Goal: Navigation & Orientation: Find specific page/section

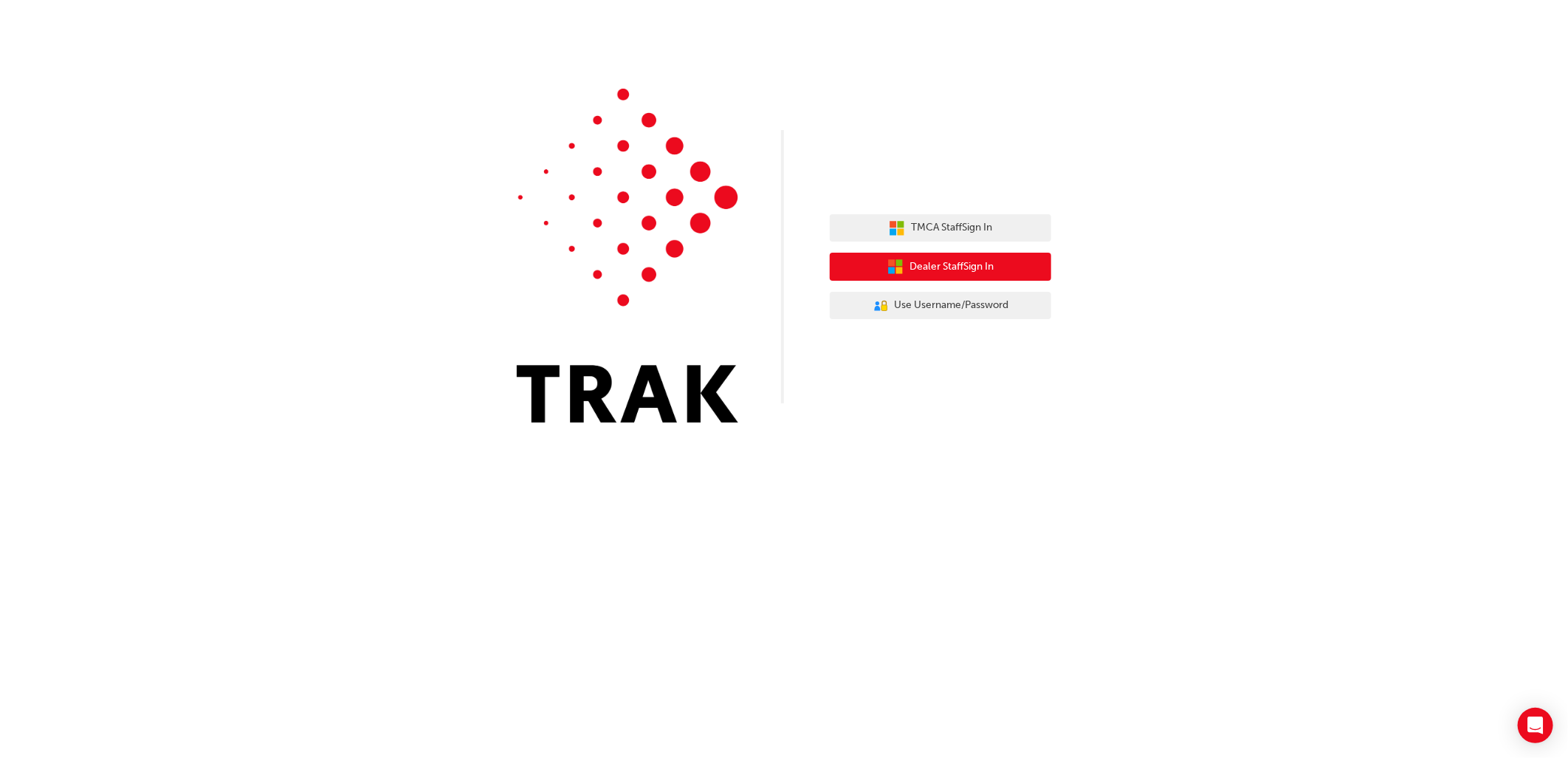
click at [939, 268] on span "Dealer Staff Sign In" at bounding box center [951, 267] width 84 height 17
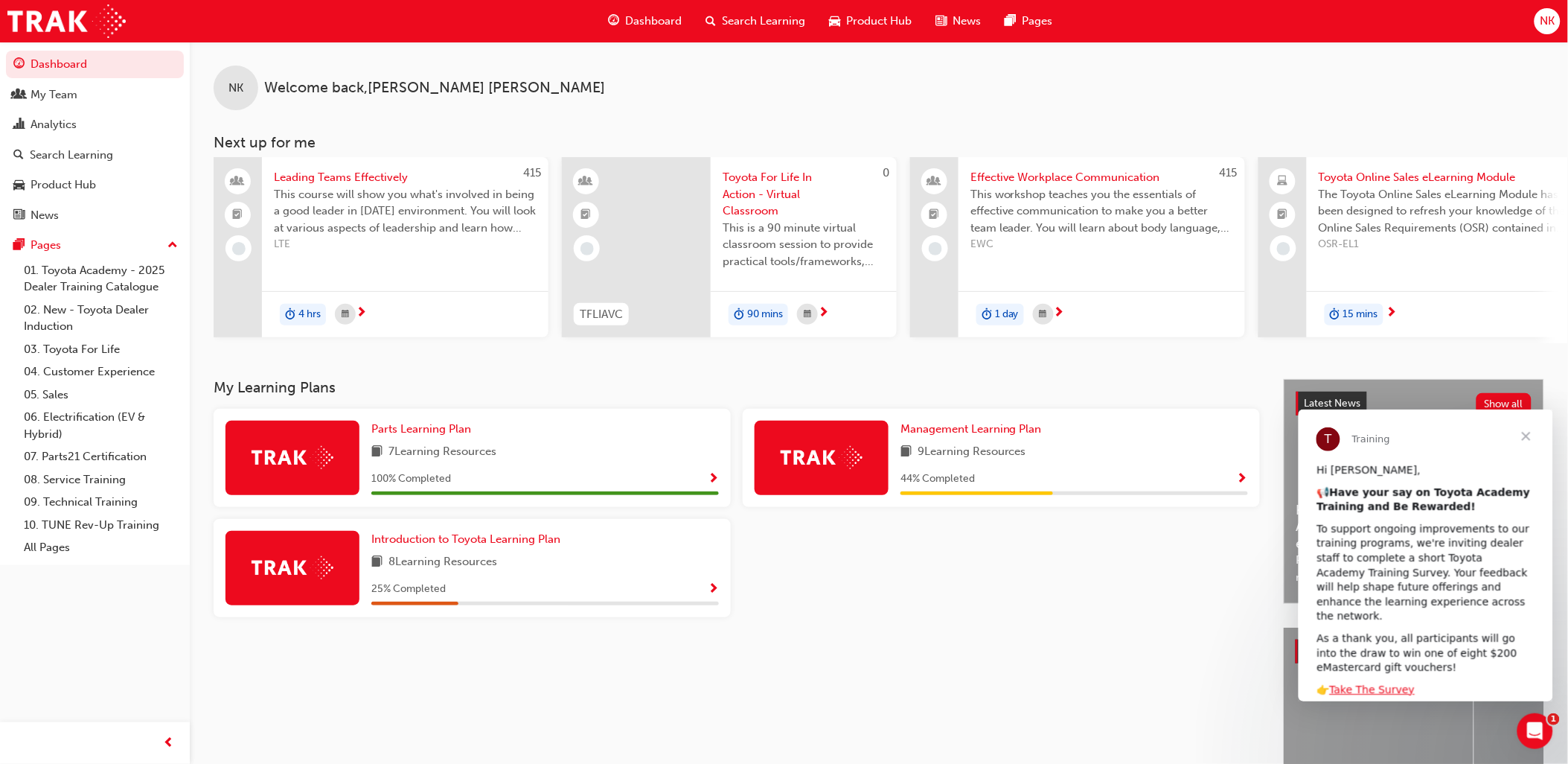
click at [1195, 115] on div "NK Welcome back , [PERSON_NAME] Next up for me 415 Leading Teams Effectively Th…" at bounding box center [878, 192] width 1379 height 301
click at [1525, 430] on span "Close" at bounding box center [1526, 435] width 54 height 54
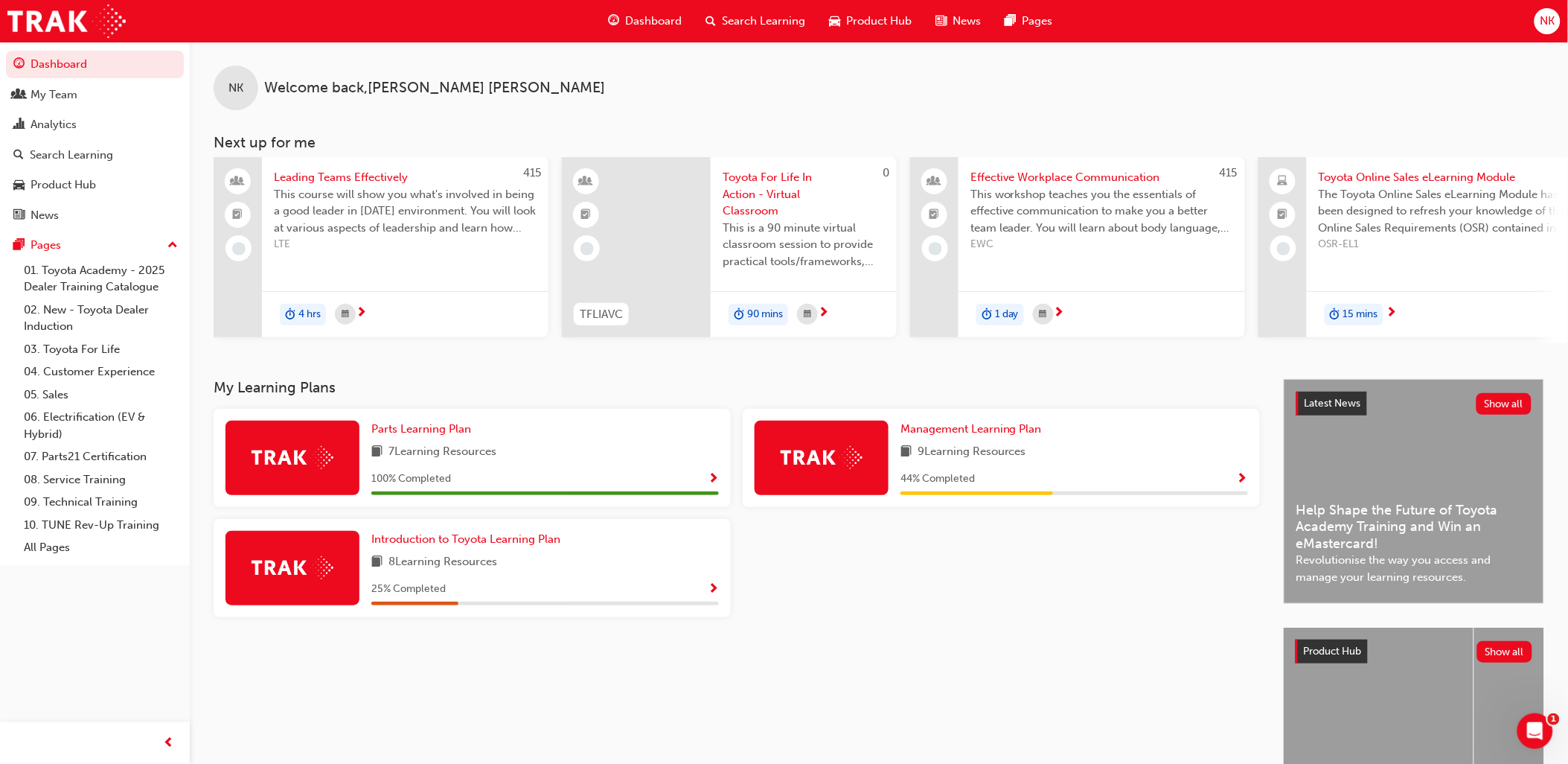
click at [1248, 83] on div "NK Welcome back , [PERSON_NAME]" at bounding box center [878, 76] width 1379 height 69
click at [1244, 479] on span "Show Progress" at bounding box center [1242, 479] width 11 height 13
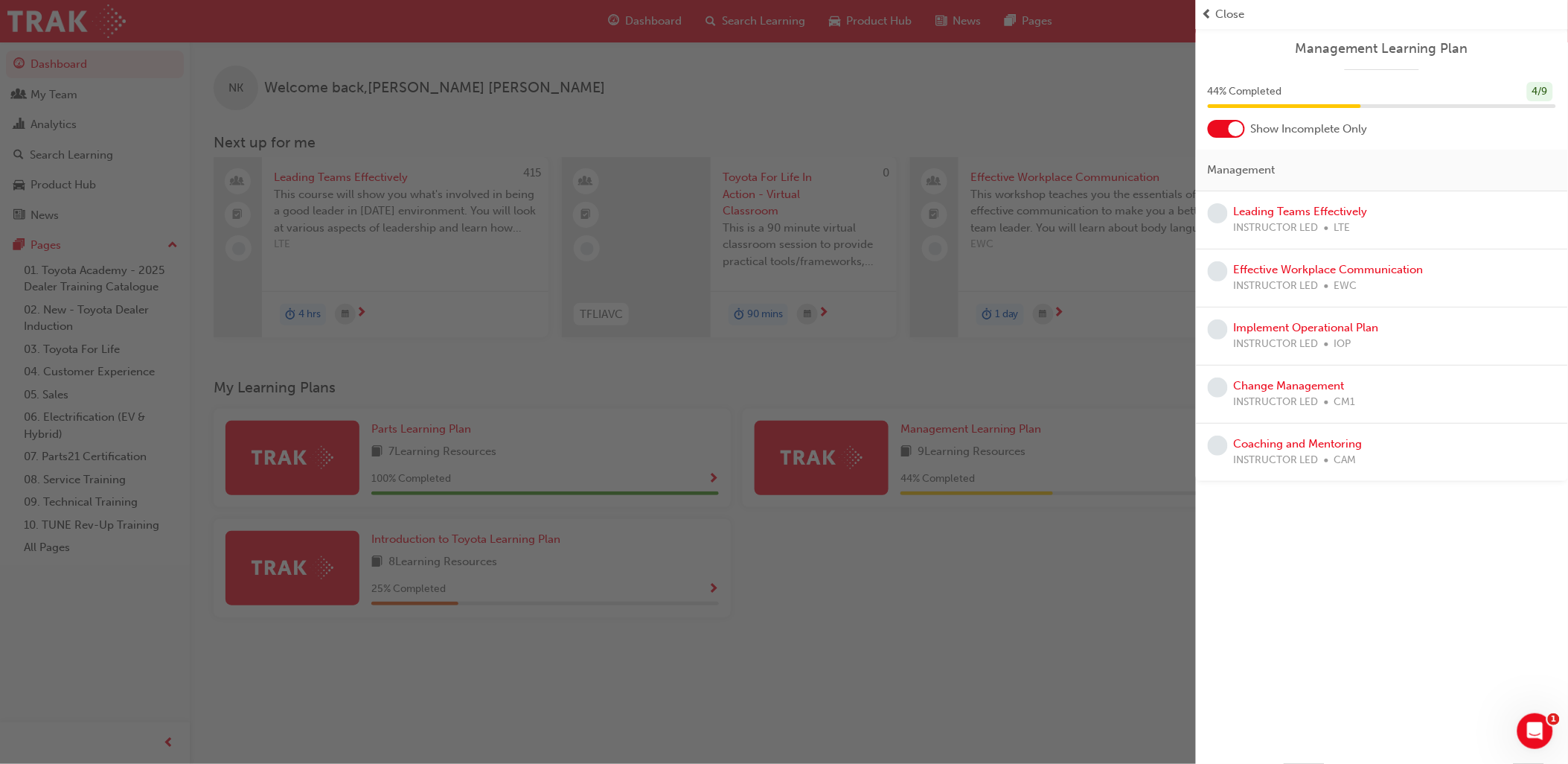
click at [1225, 12] on span "Close" at bounding box center [1230, 14] width 29 height 17
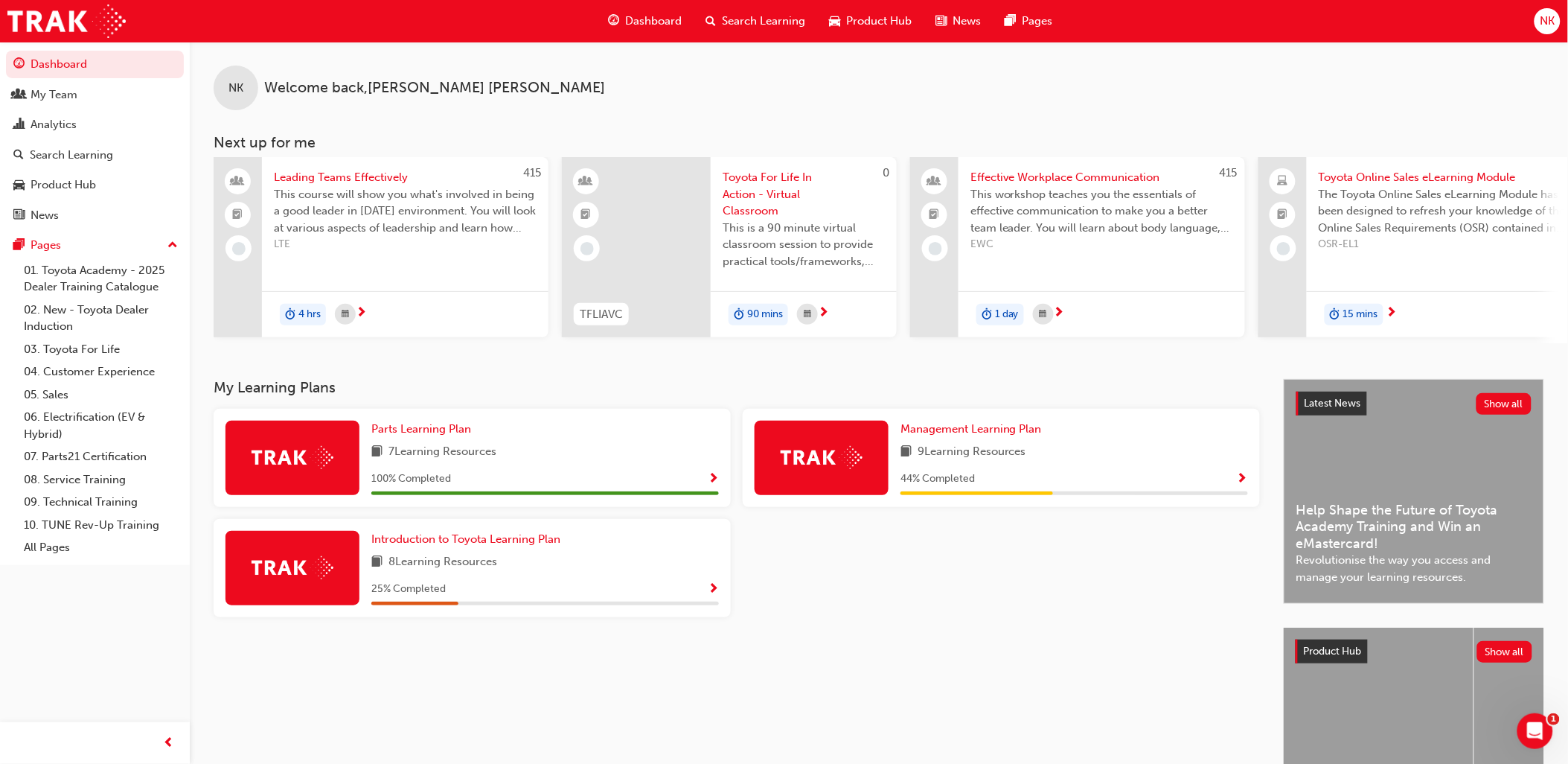
drag, startPoint x: 1044, startPoint y: 544, endPoint x: 968, endPoint y: 516, distance: 81.0
click at [1043, 544] on div at bounding box center [1002, 574] width 529 height 110
click at [713, 591] on span "Show Progress" at bounding box center [713, 589] width 11 height 13
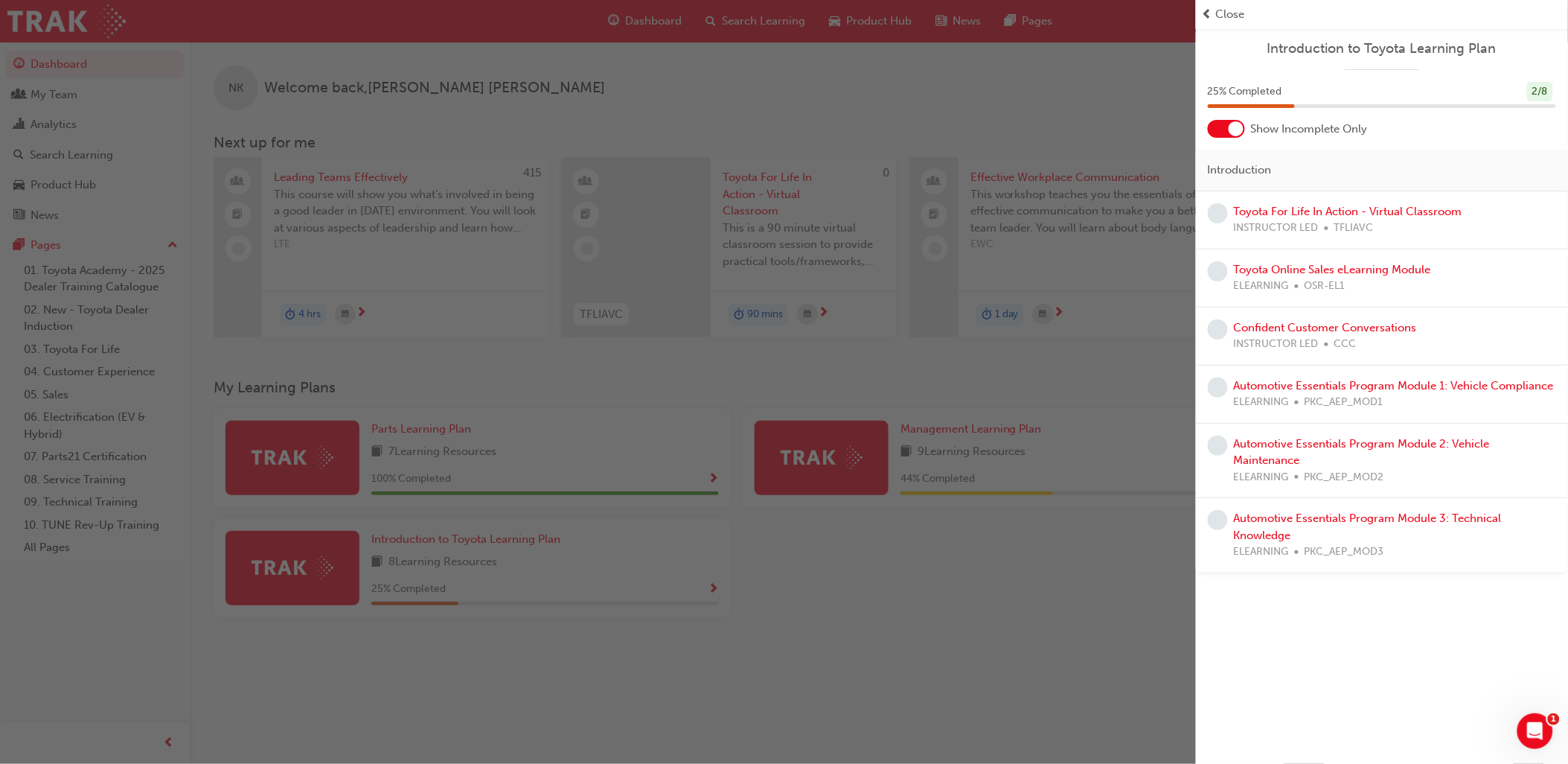
drag, startPoint x: 950, startPoint y: 579, endPoint x: 955, endPoint y: 568, distance: 12.1
click at [951, 578] on div "button" at bounding box center [598, 382] width 1196 height 764
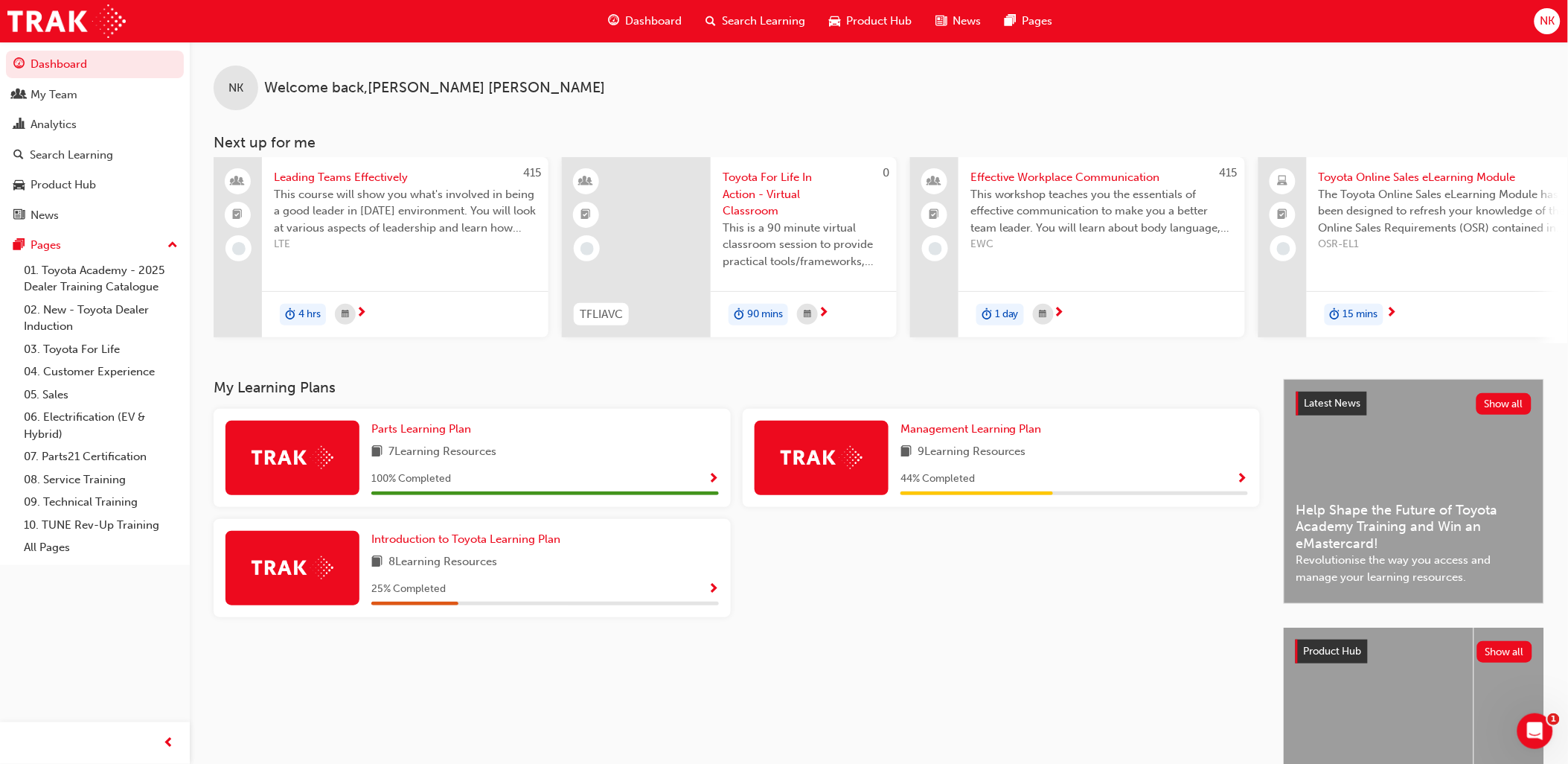
click at [1240, 480] on span "Show Progress" at bounding box center [1242, 479] width 11 height 13
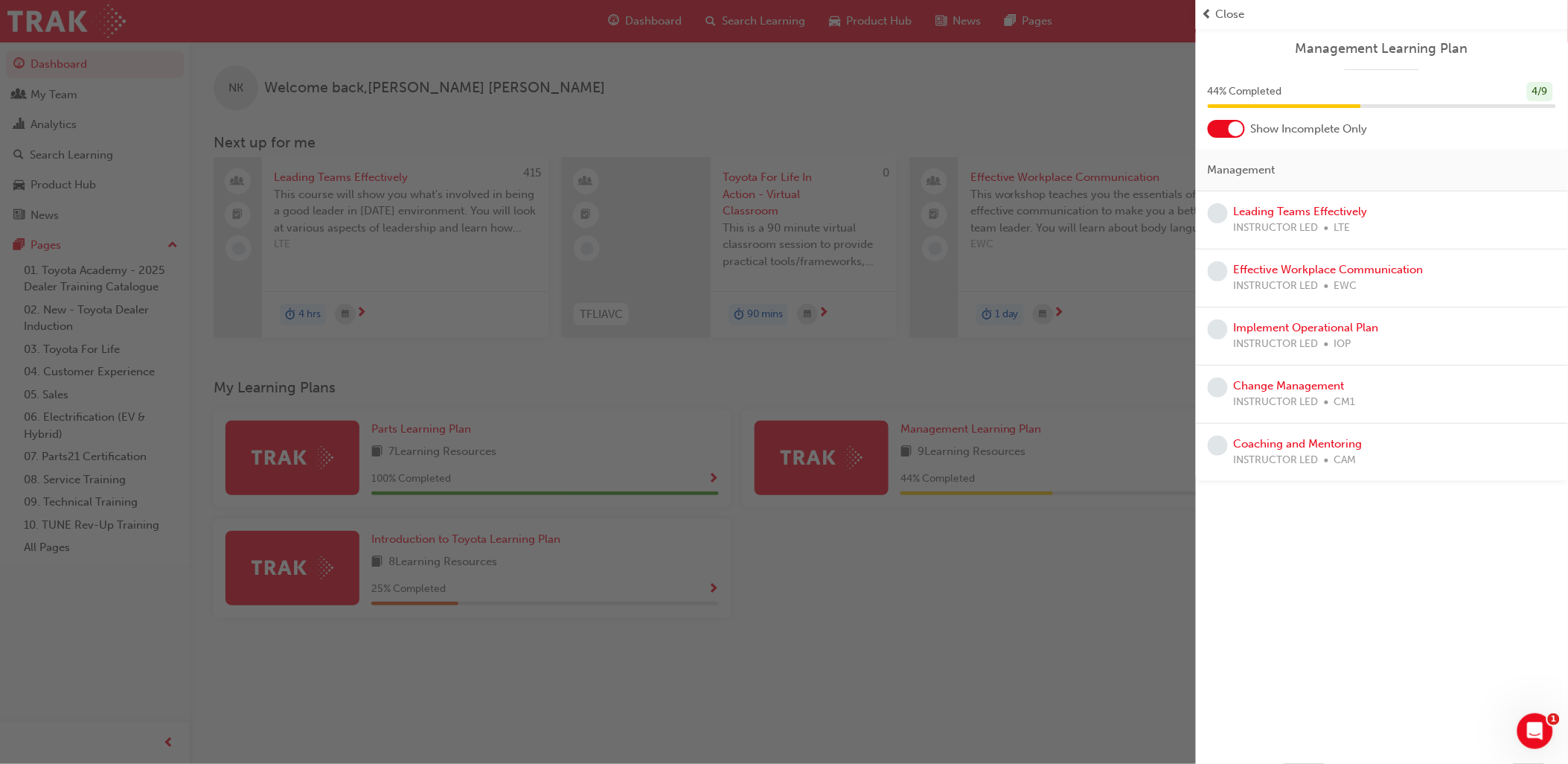
click at [1232, 135] on div at bounding box center [1236, 129] width 15 height 15
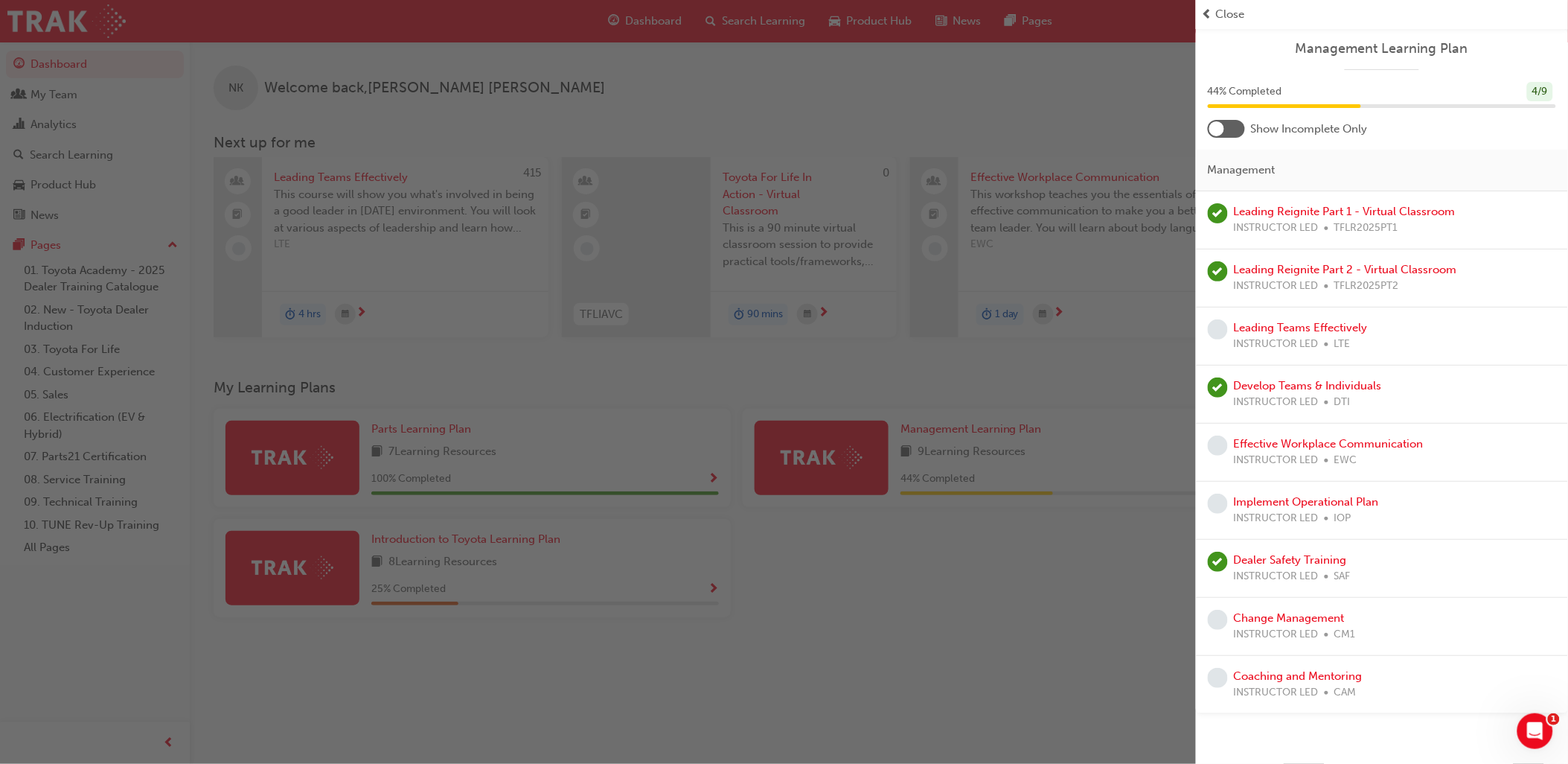
click at [1227, 134] on div at bounding box center [1227, 129] width 38 height 18
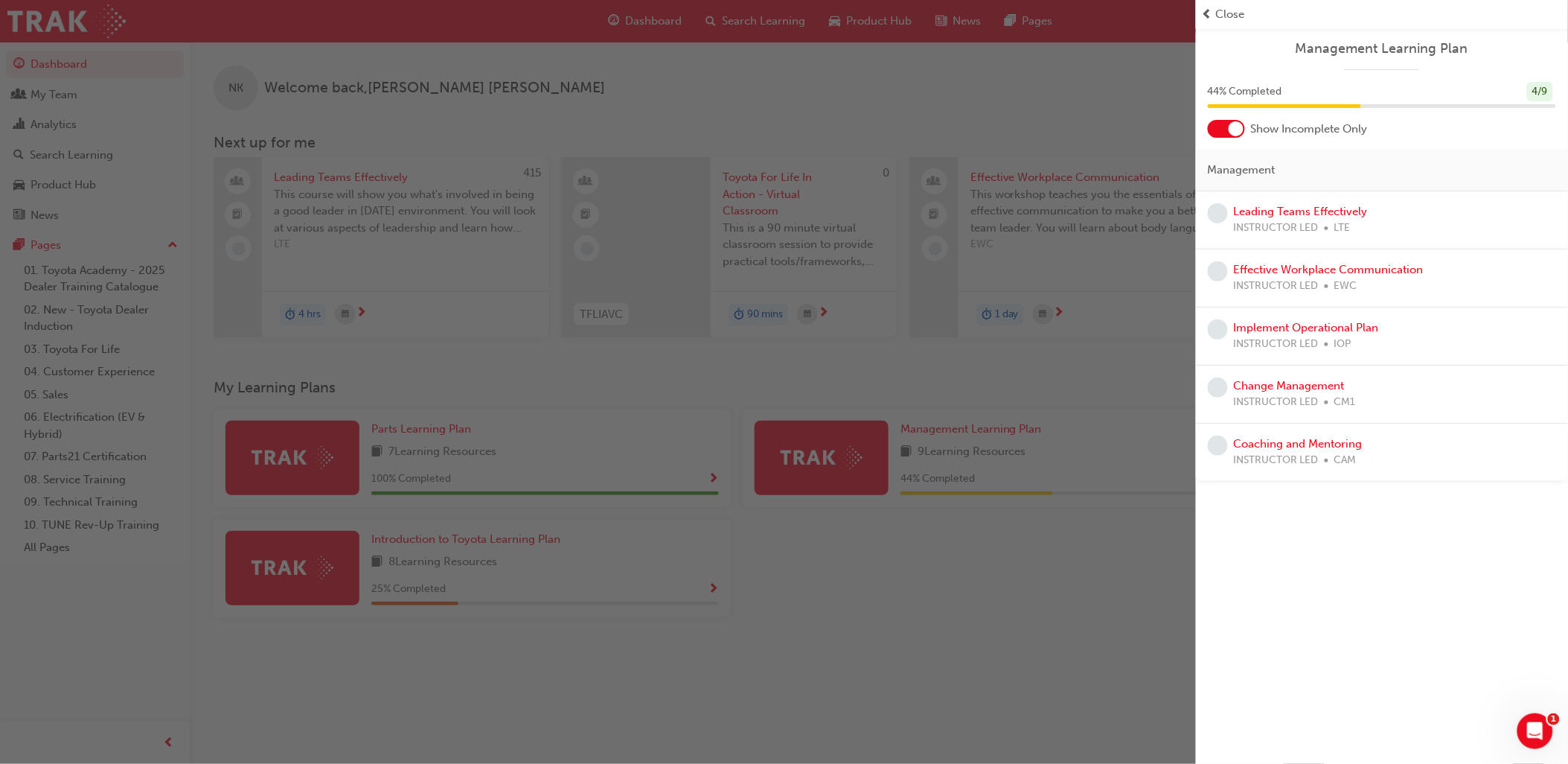
click at [939, 673] on div "button" at bounding box center [598, 382] width 1196 height 764
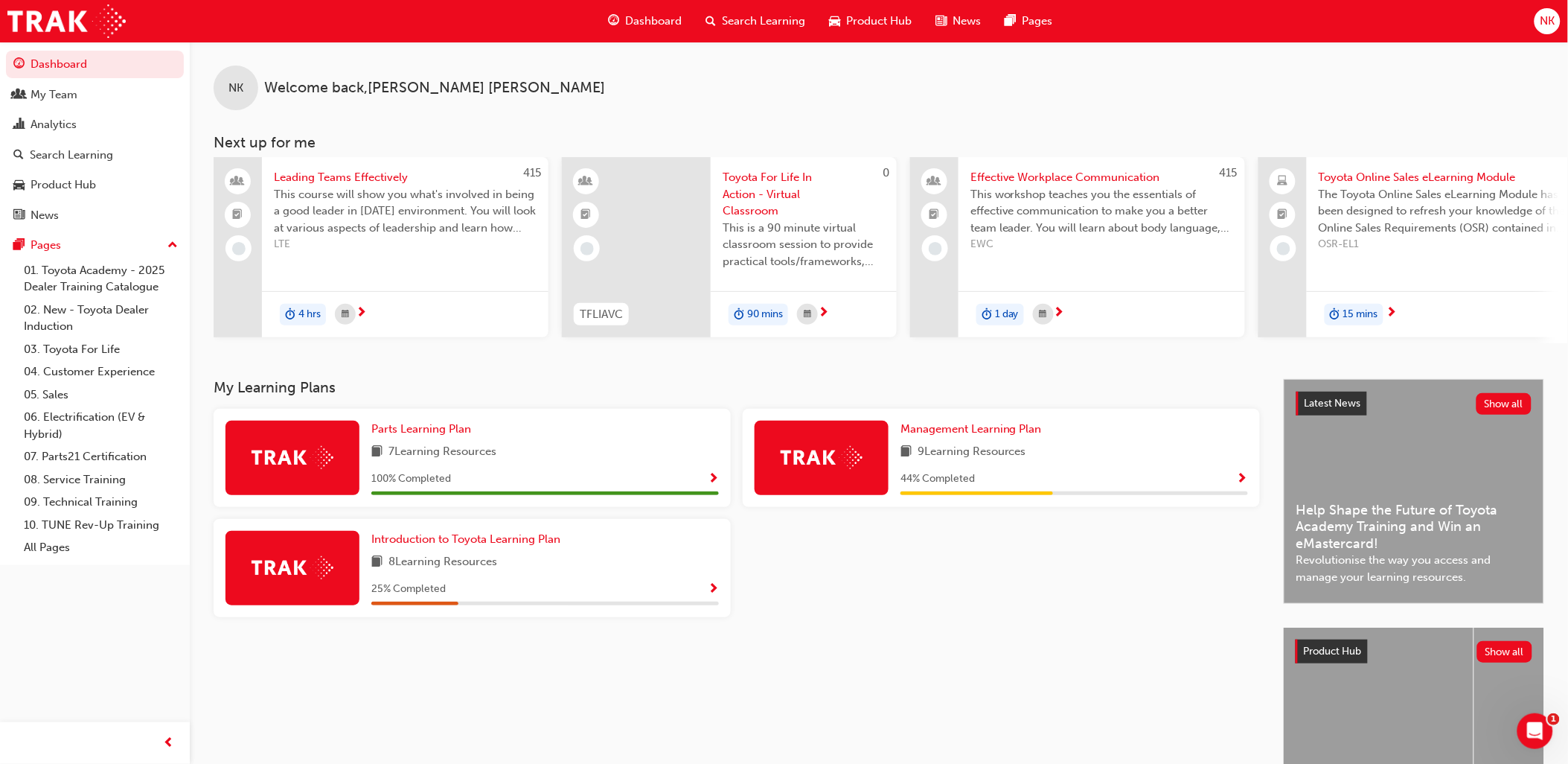
drag, startPoint x: 876, startPoint y: 694, endPoint x: 849, endPoint y: 679, distance: 30.9
click at [875, 696] on div "My Learning Plans Parts Learning Plan 7 Learning Resources 100 % Completed Mana…" at bounding box center [749, 609] width 1070 height 461
click at [1021, 581] on div at bounding box center [1002, 574] width 529 height 110
click at [1150, 91] on div "NK Welcome back , [PERSON_NAME]" at bounding box center [878, 76] width 1379 height 69
click at [1047, 127] on div "NK Welcome back , [PERSON_NAME] Next up for me 415 Leading Teams Effectively Th…" at bounding box center [878, 192] width 1379 height 301
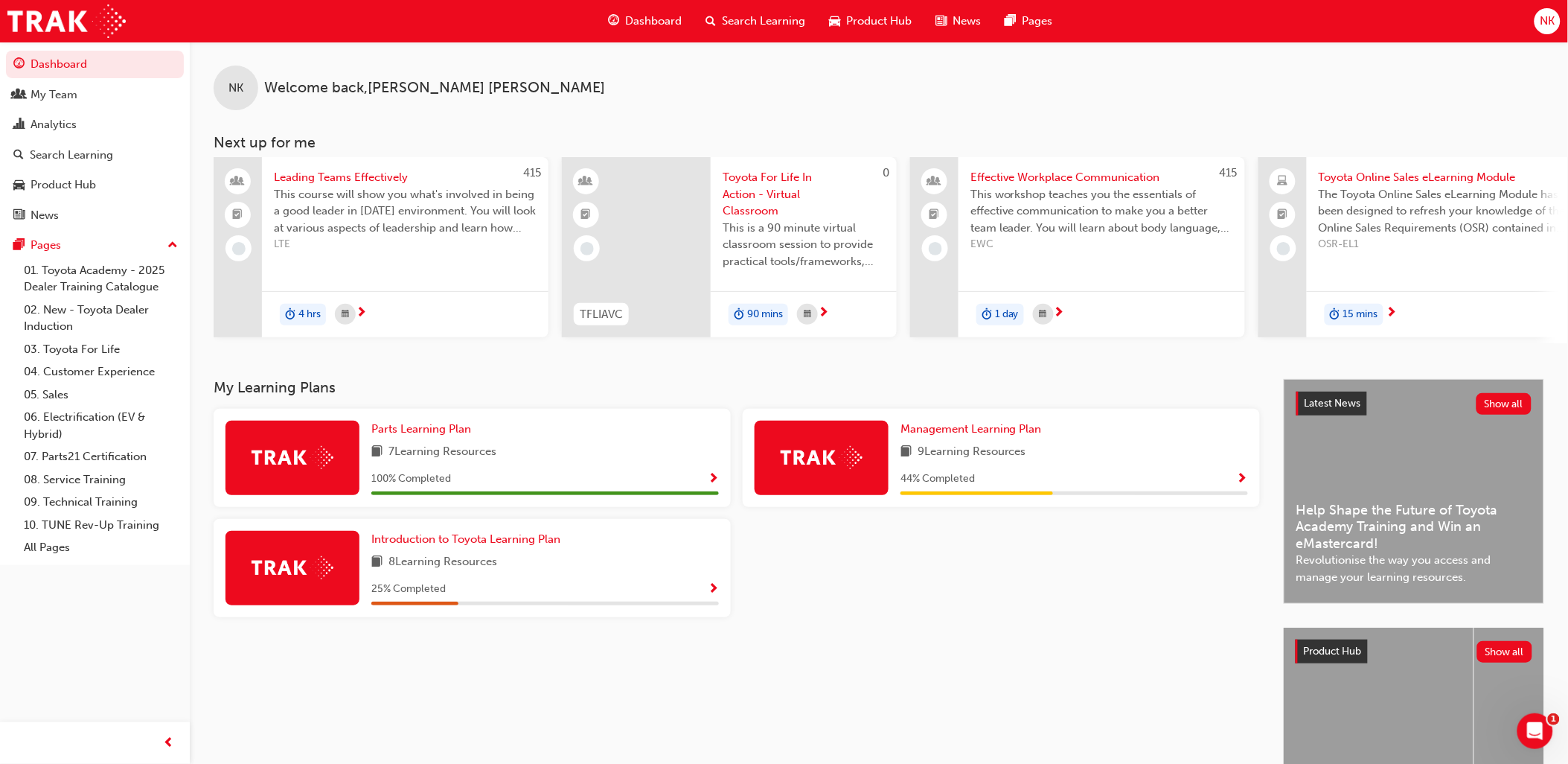
click at [1173, 98] on div "NK Welcome back , [PERSON_NAME]" at bounding box center [878, 76] width 1379 height 69
drag, startPoint x: 896, startPoint y: 622, endPoint x: 903, endPoint y: 603, distance: 20.2
click at [901, 615] on div at bounding box center [1002, 574] width 529 height 110
click at [1246, 480] on span "Show Progress" at bounding box center [1242, 479] width 11 height 13
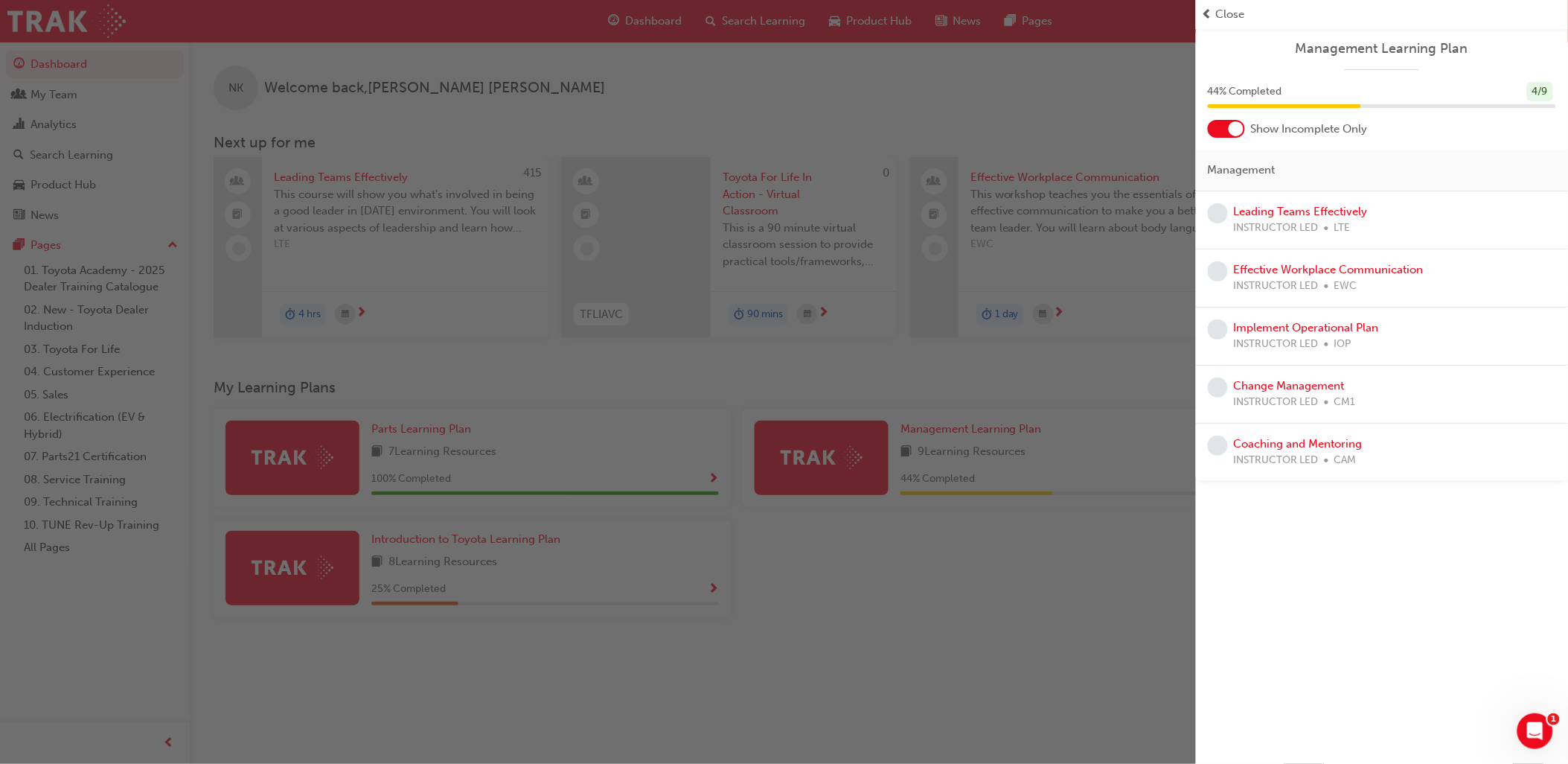
click at [1231, 13] on span "Close" at bounding box center [1230, 14] width 29 height 17
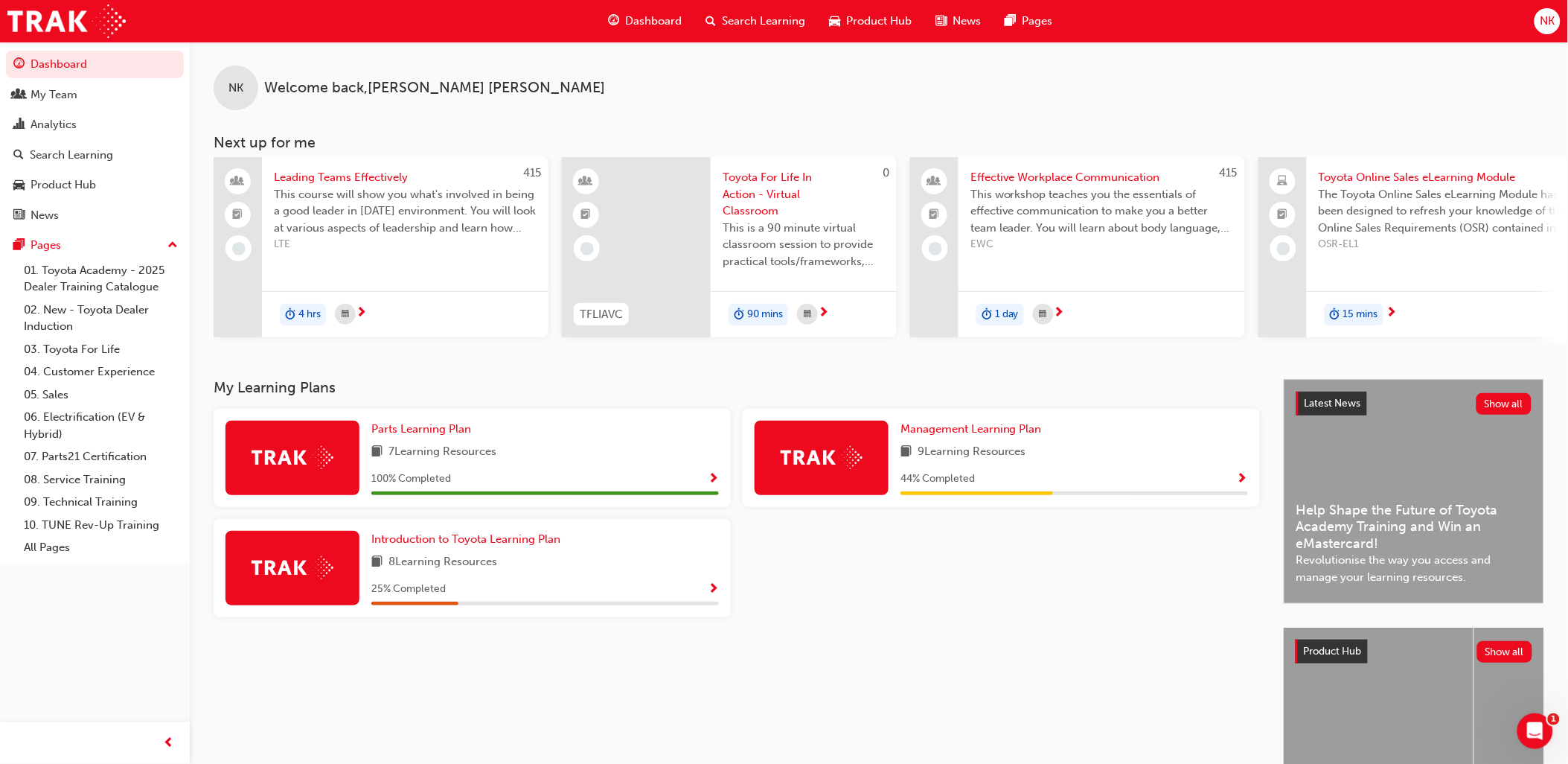
click at [738, 92] on div "NK Welcome back , [PERSON_NAME]" at bounding box center [878, 76] width 1379 height 69
click at [686, 117] on div "NK Welcome back , [PERSON_NAME] Next up for me 415 Leading Teams Effectively Th…" at bounding box center [878, 192] width 1379 height 301
